Goal: Information Seeking & Learning: Learn about a topic

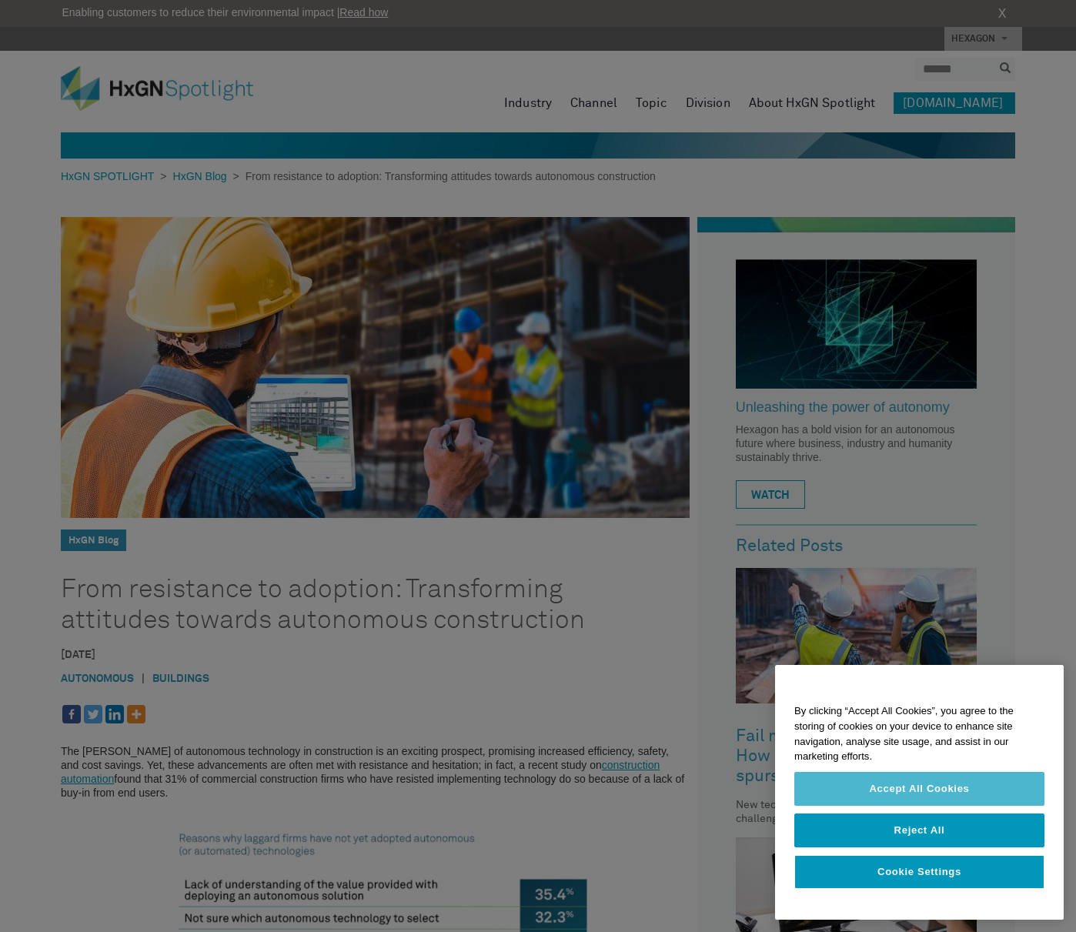
click at [907, 792] on button "Accept All Cookies" at bounding box center [920, 789] width 250 height 34
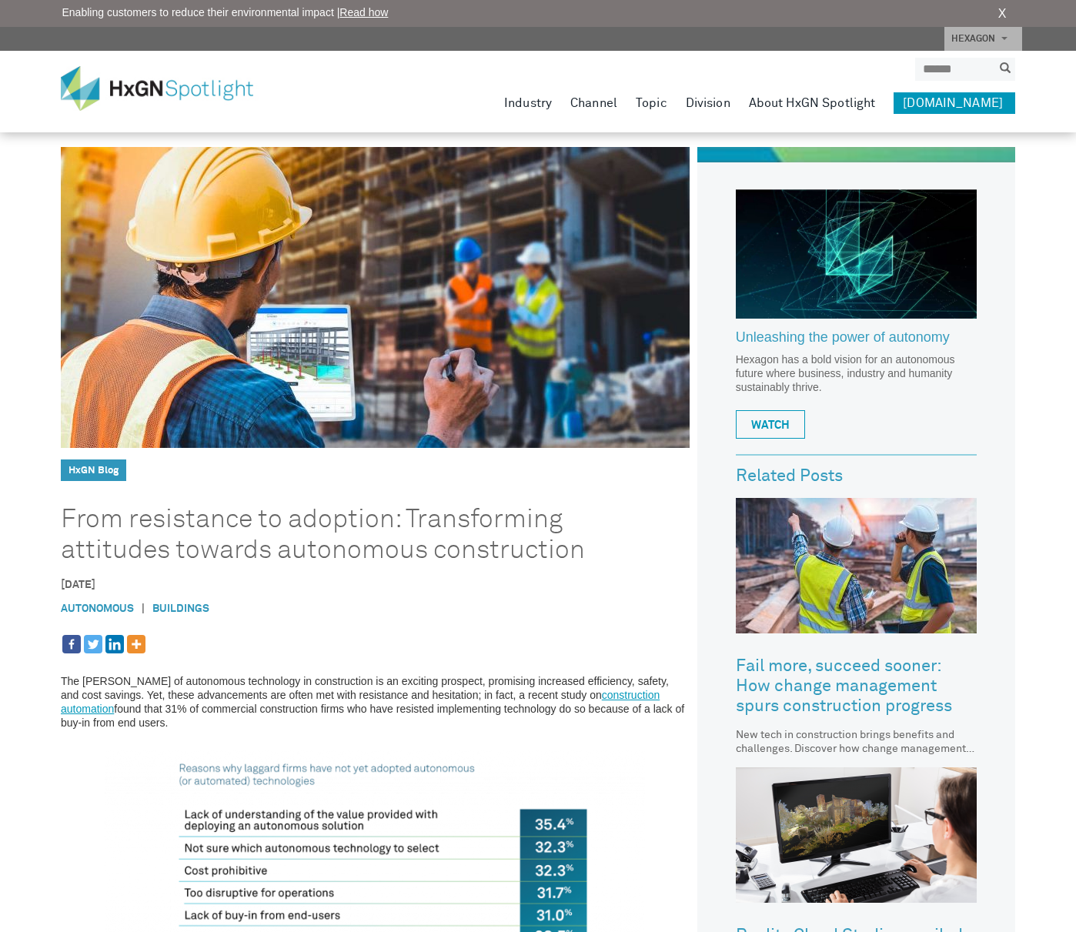
scroll to position [65, 0]
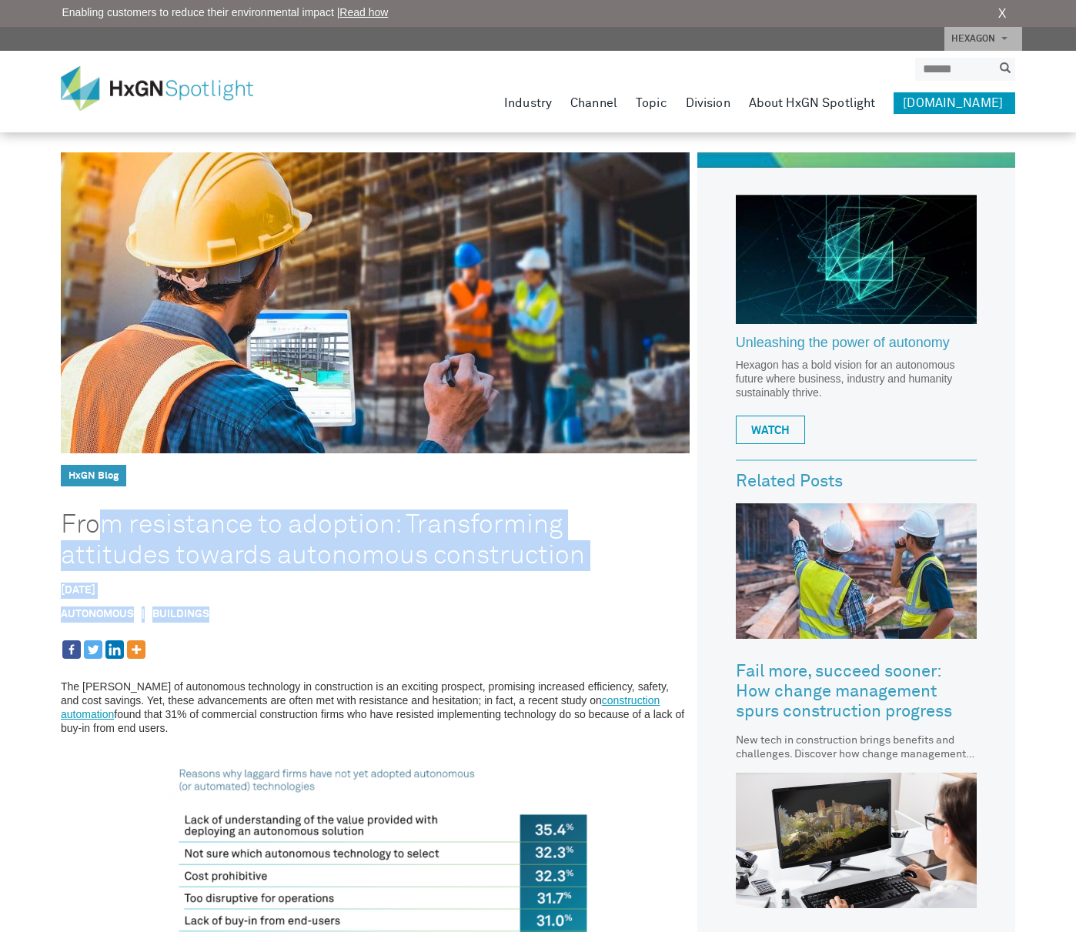
drag, startPoint x: 66, startPoint y: 518, endPoint x: 447, endPoint y: 644, distance: 401.5
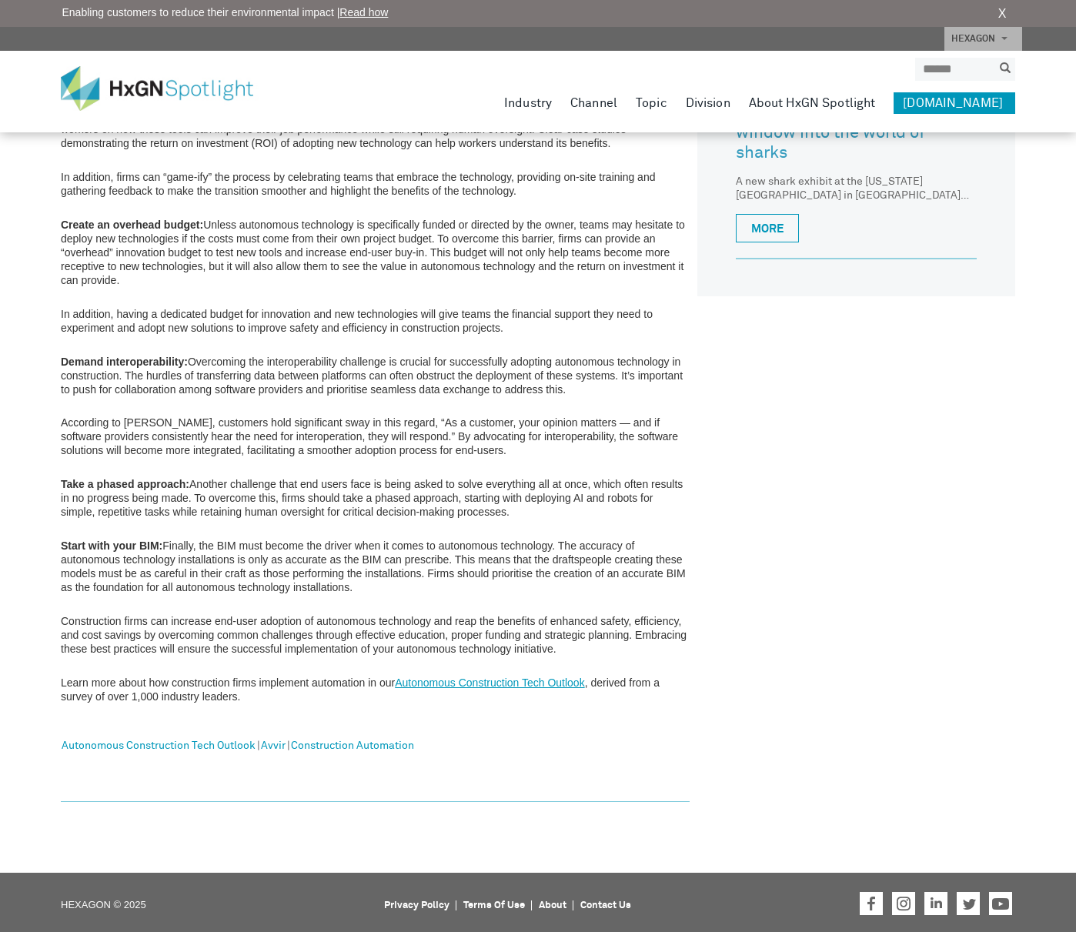
scroll to position [1168, 0]
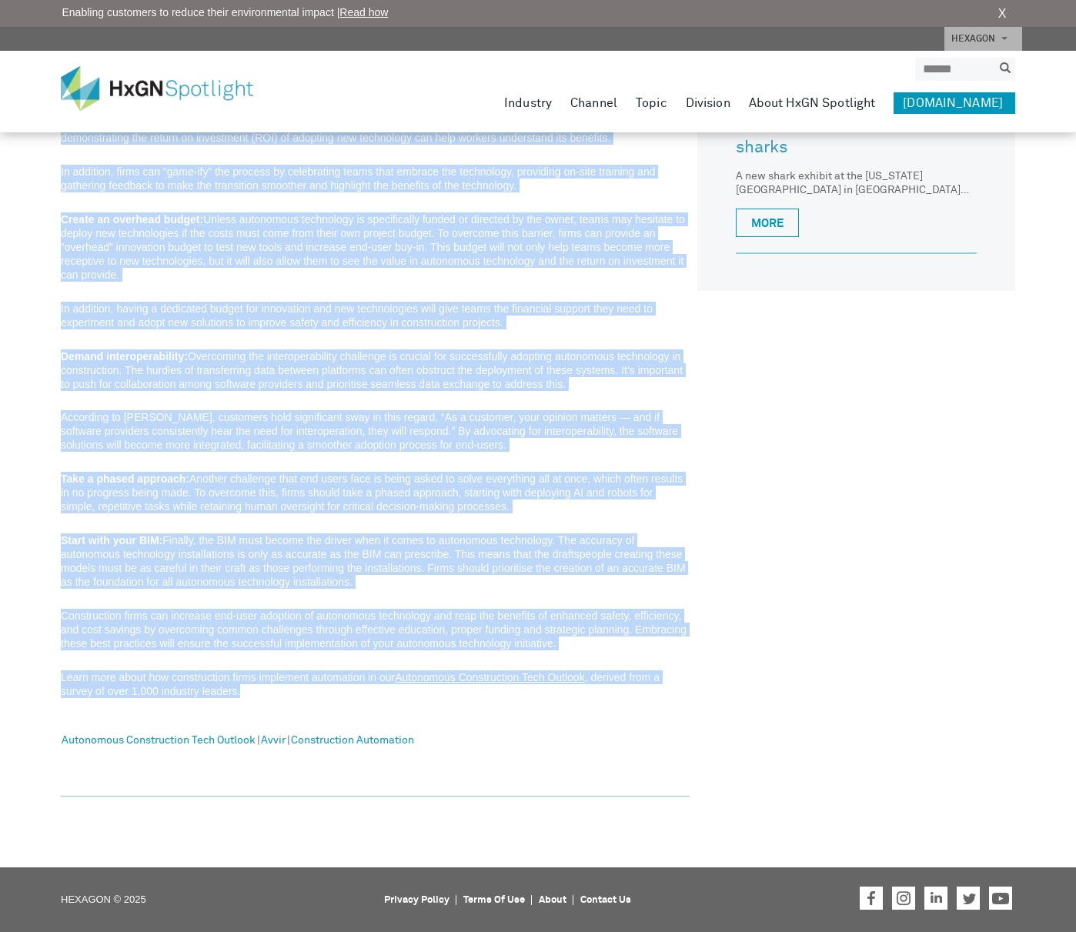
click at [296, 695] on p "Learn more about how construction firms implement automation in our Autonomous …" at bounding box center [375, 685] width 629 height 28
copy article "Lore ipsumdolor si ametcons: Adipiscingel seddoeius tempori utlaboreet dolorema…"
click at [589, 525] on div "The [PERSON_NAME] of autonomous technology in construction is an exciting prosp…" at bounding box center [375, 166] width 629 height 1261
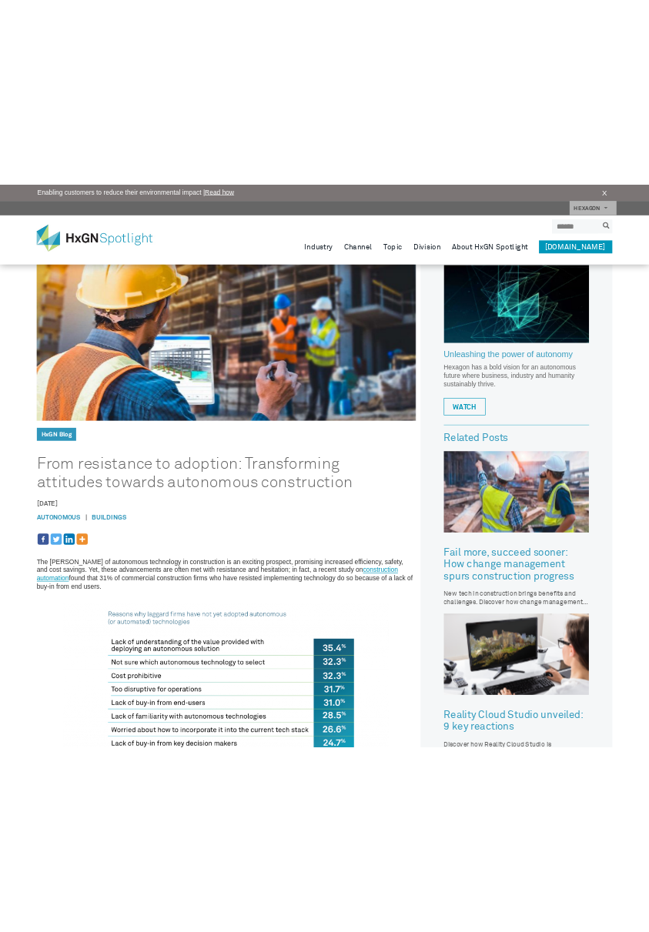
scroll to position [179, 0]
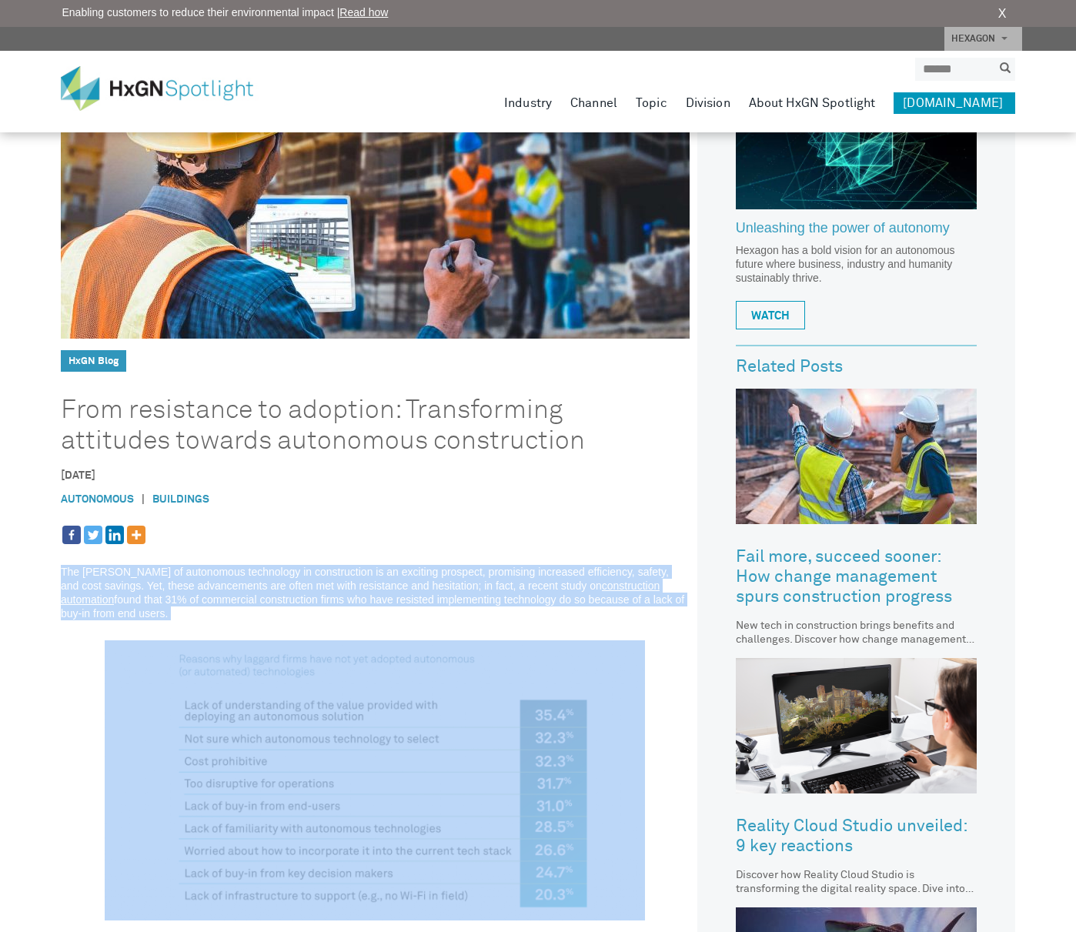
drag, startPoint x: 123, startPoint y: 619, endPoint x: 64, endPoint y: 571, distance: 76.6
click at [234, 651] on img at bounding box center [375, 781] width 541 height 280
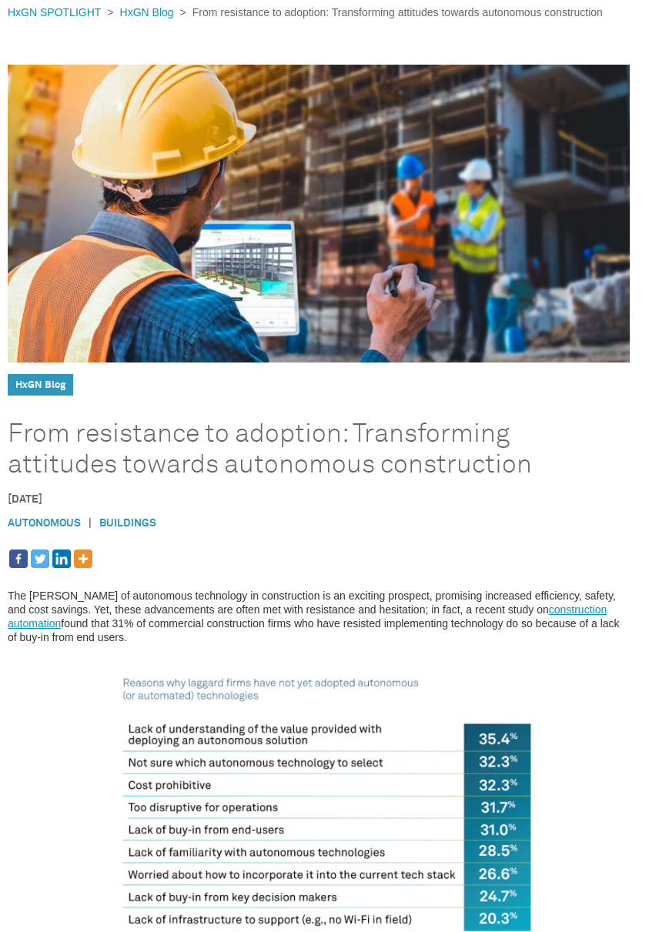
click at [411, 542] on article "HxGN Blog From resistance to adoption: Transforming attitudes towards autonomou…" at bounding box center [319, 937] width 622 height 1745
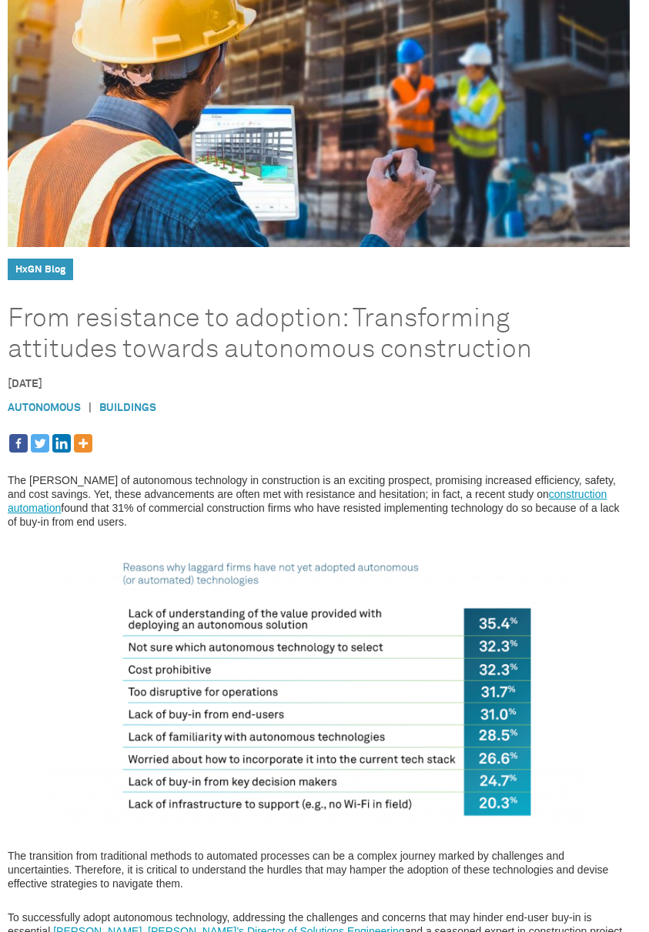
scroll to position [462, 0]
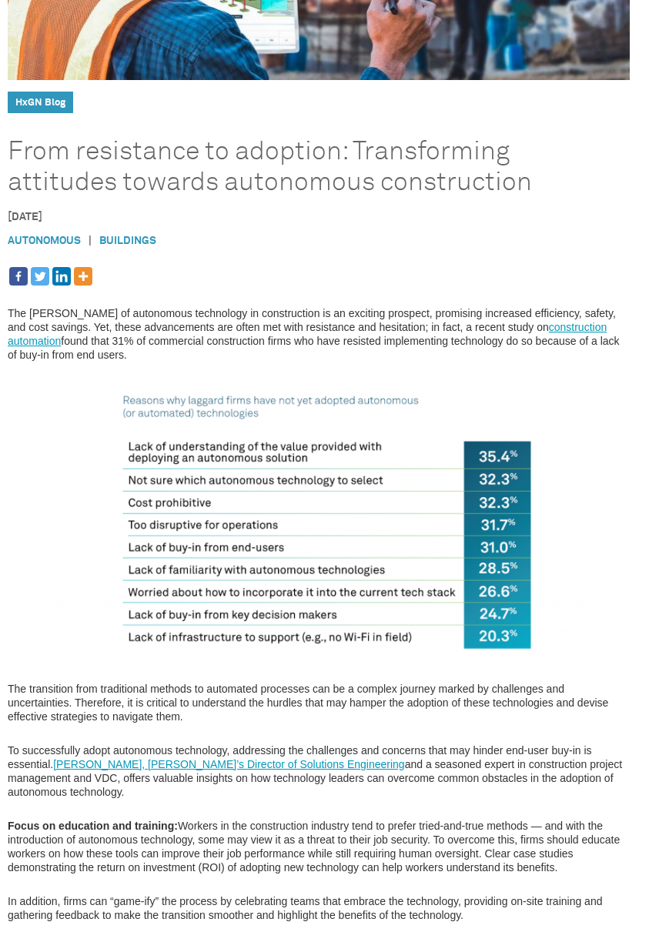
click at [139, 487] on img at bounding box center [319, 522] width 541 height 280
click at [239, 494] on img at bounding box center [319, 522] width 541 height 280
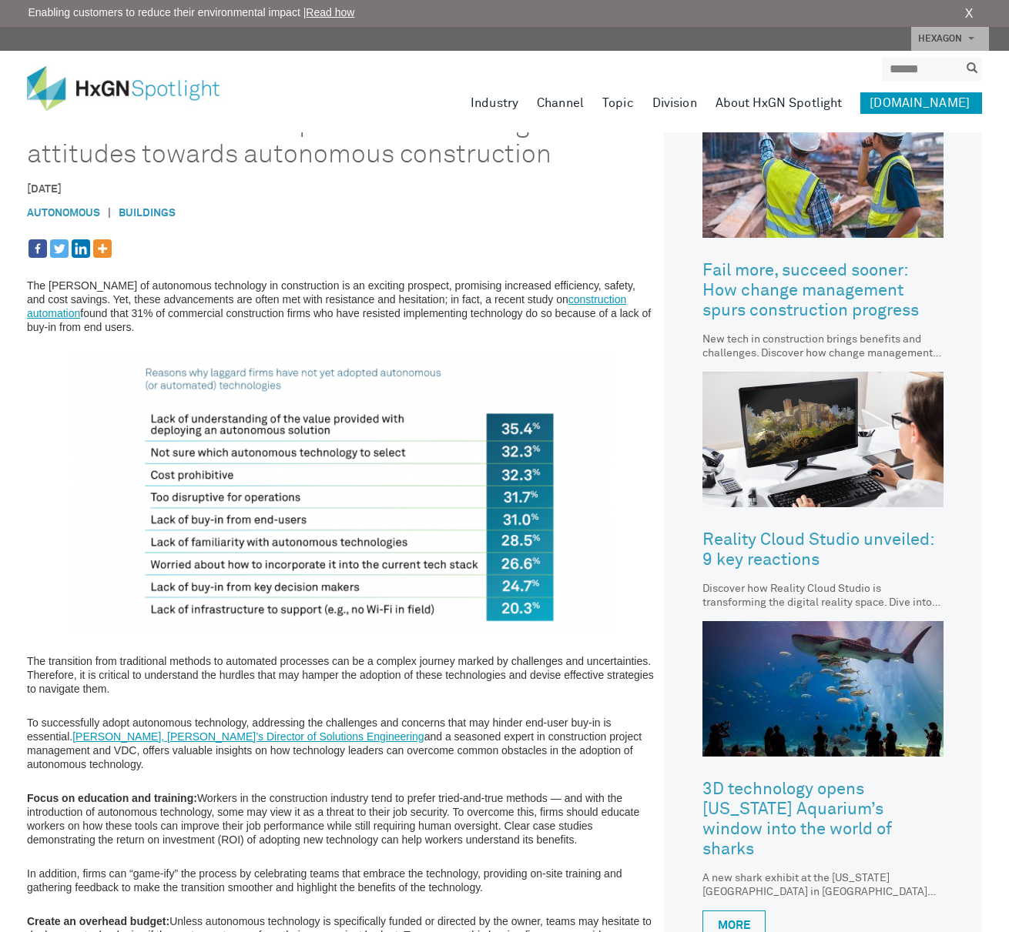
scroll to position [462, 0]
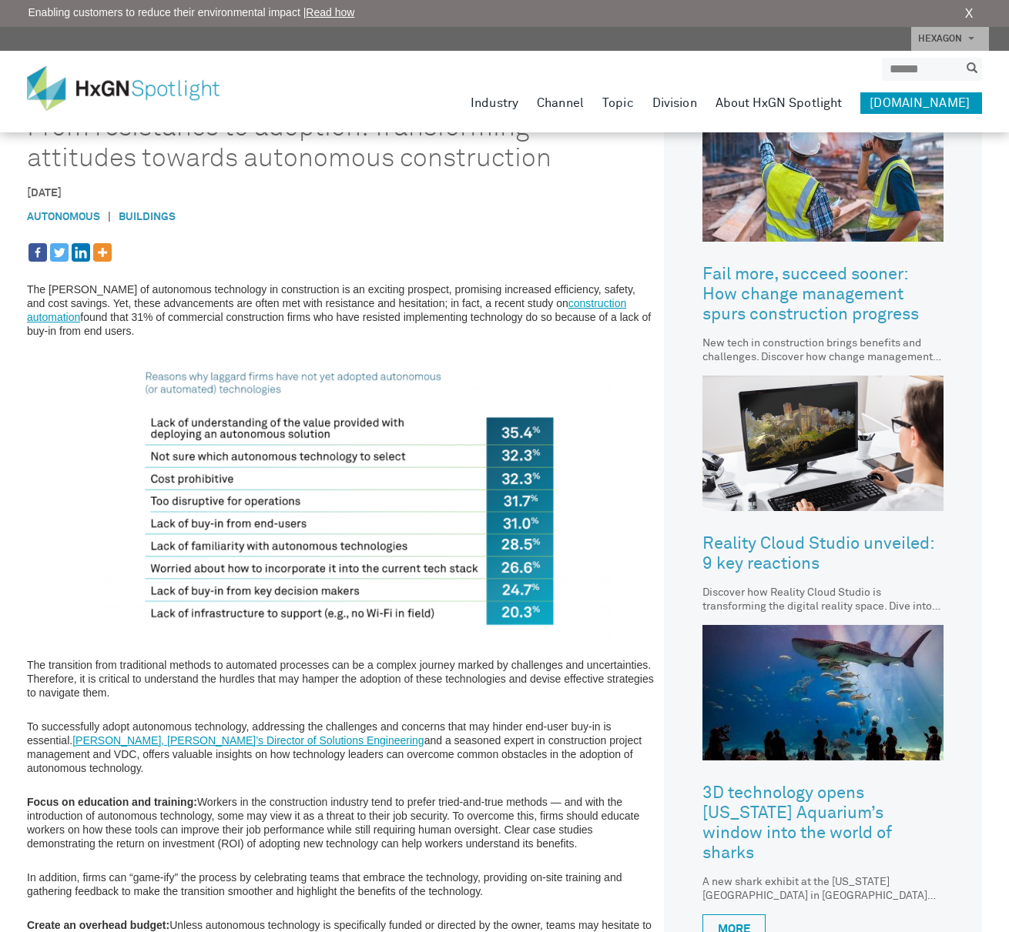
click at [201, 188] on div "8 August 2023 Autonomous | Buildings HxGN Blog" at bounding box center [341, 210] width 629 height 48
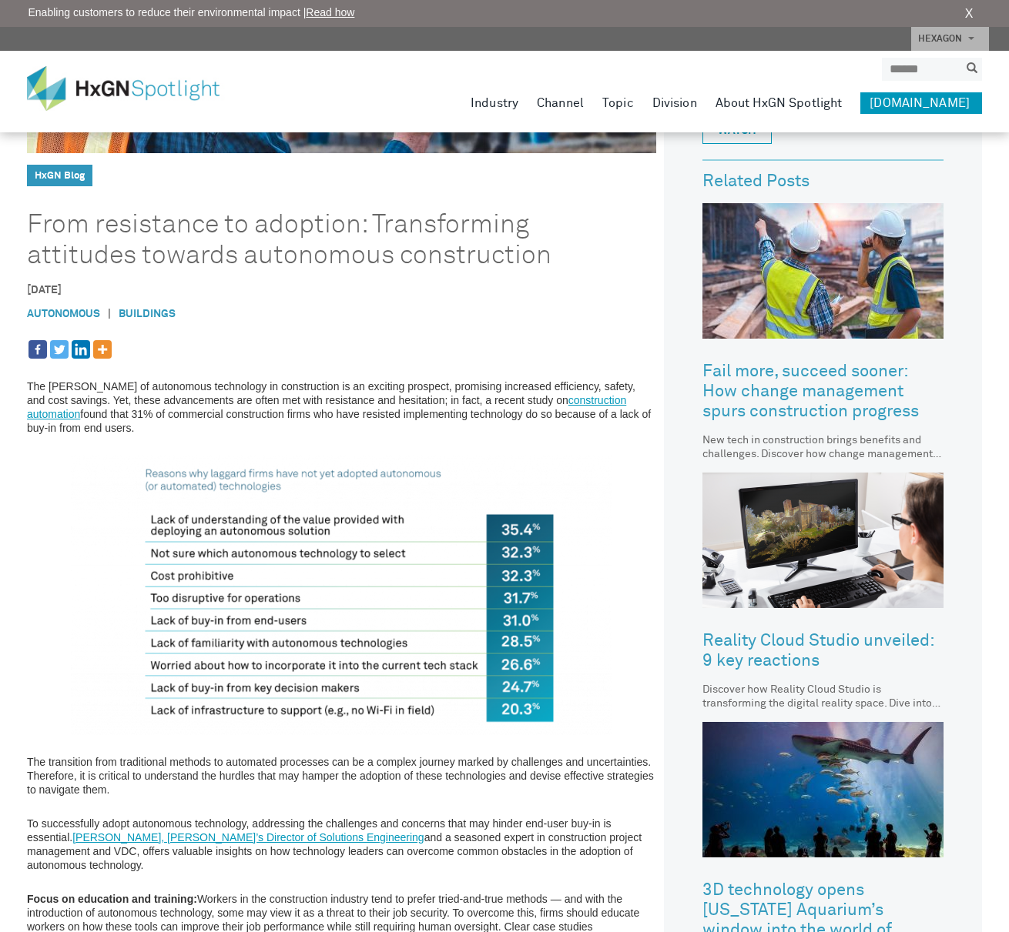
scroll to position [360, 0]
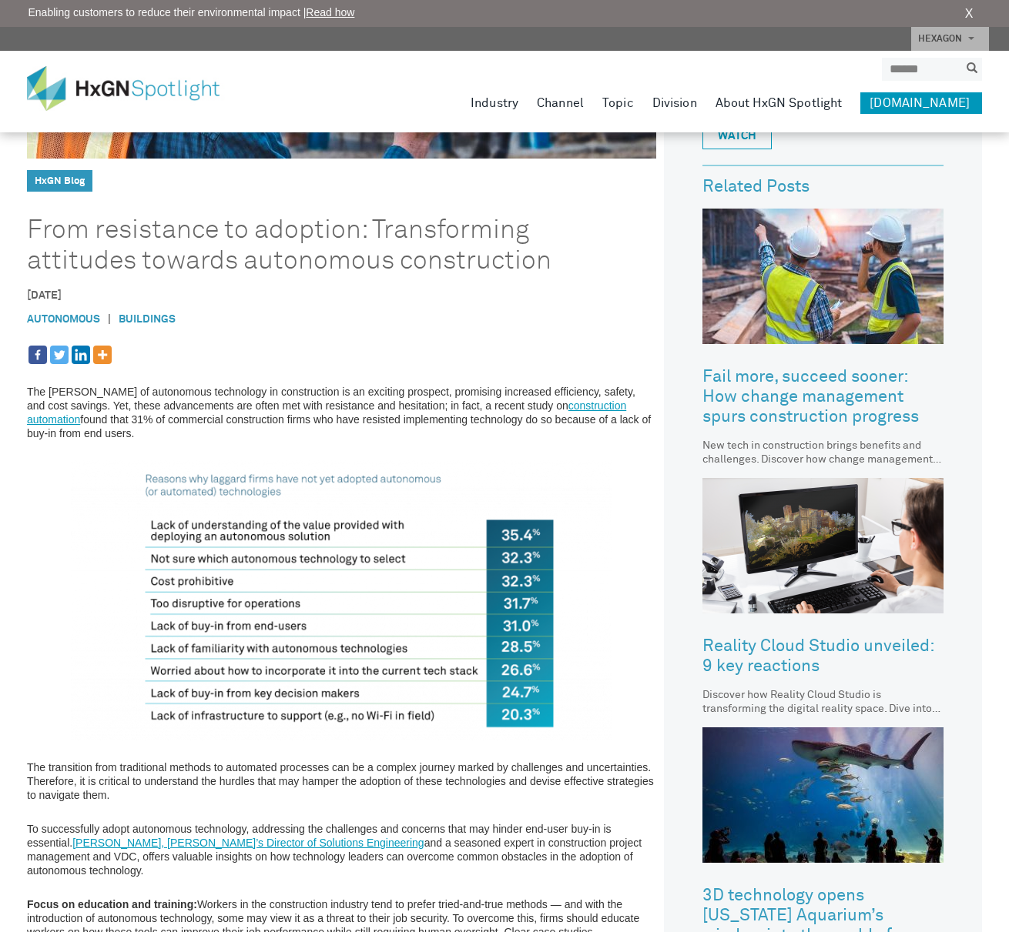
drag, startPoint x: 547, startPoint y: 259, endPoint x: 26, endPoint y: 211, distance: 522.8
click at [28, 213] on header "HxGN Blog From resistance to adoption: Transforming attitudes towards autonomou…" at bounding box center [341, 73] width 629 height 430
copy header "From resistance to adoption: Transforming attitudes towards autonomous construc…"
